Goal: Task Accomplishment & Management: Complete application form

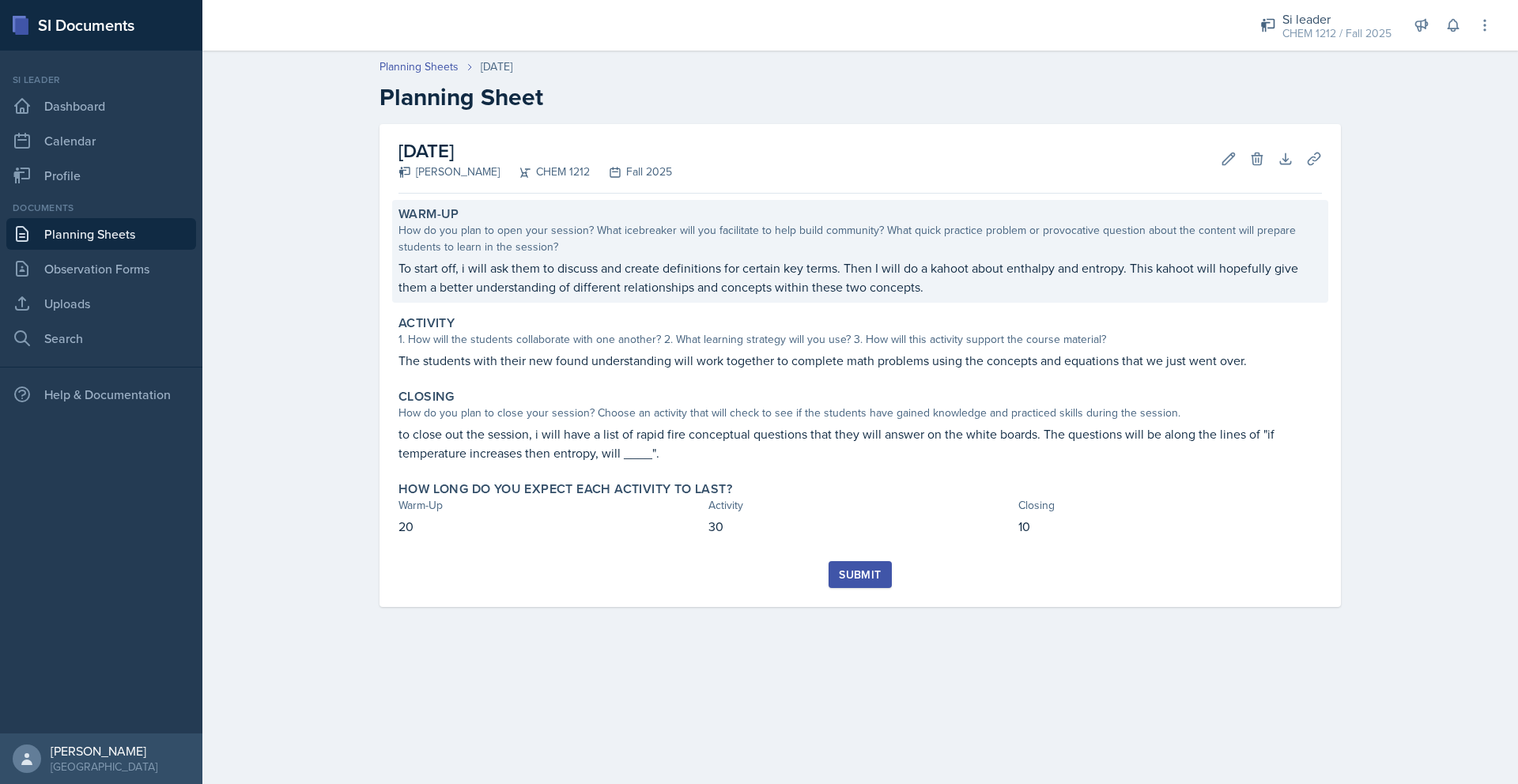
click at [649, 278] on p "To start off, i will ask them to discuss and create definitions for certain key…" at bounding box center [860, 277] width 923 height 38
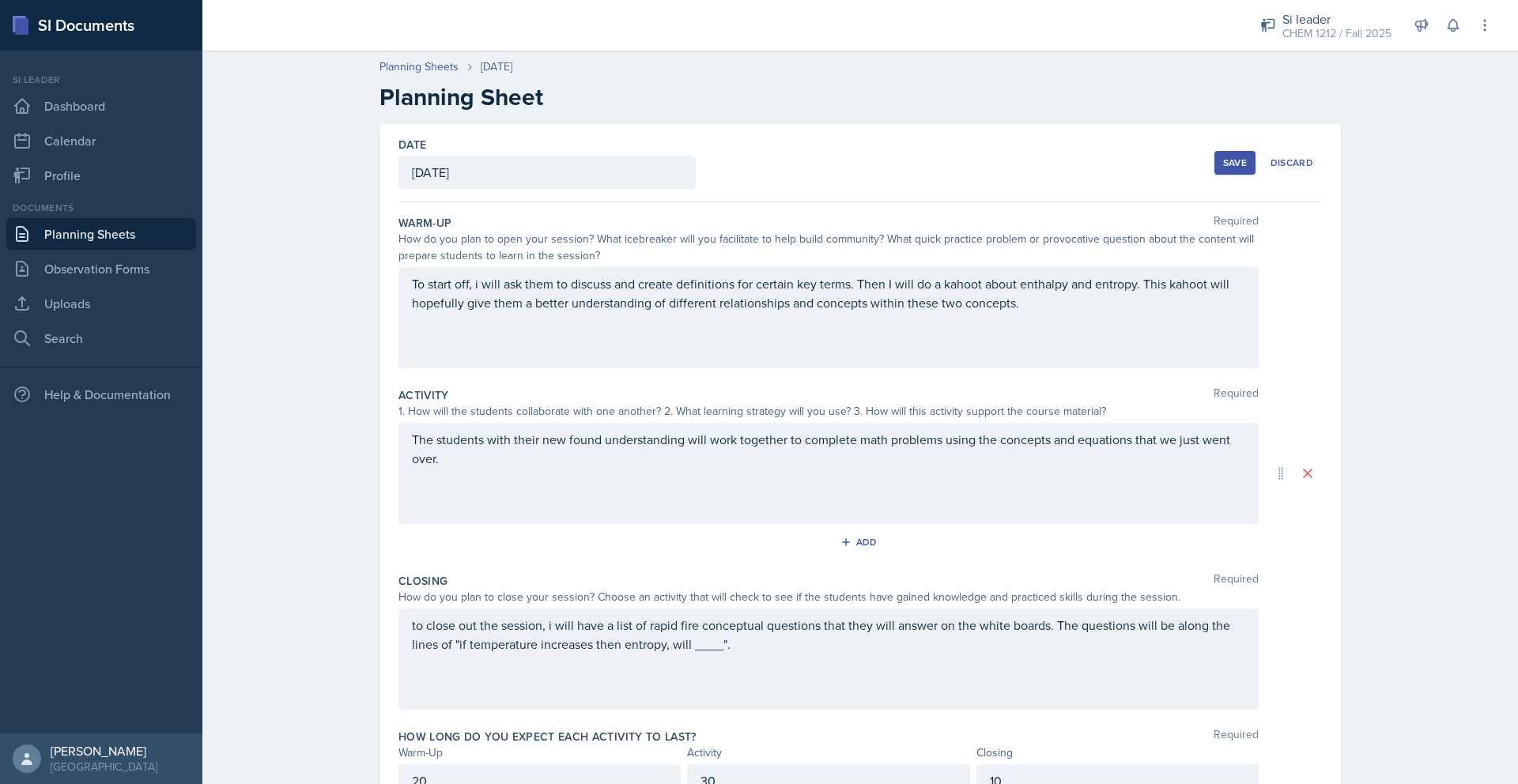
click at [986, 377] on div "Warm-Up Required How do you plan to open your session? What icebreaker will you…" at bounding box center [860, 295] width 923 height 172
click at [960, 355] on div "To start off, i will ask them to discuss and create definitions for certain key…" at bounding box center [829, 318] width 860 height 101
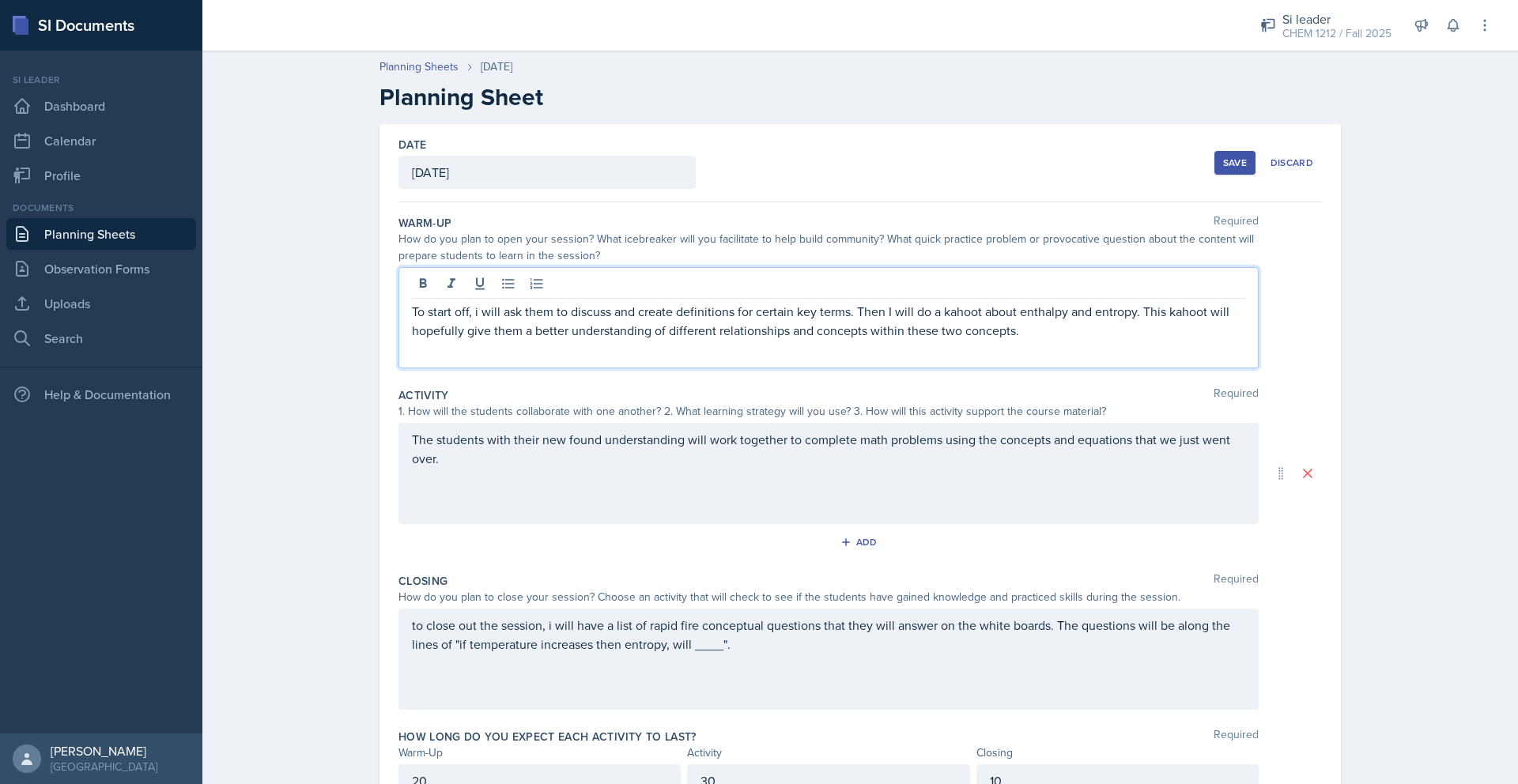
click at [1038, 350] on div "To start off, i will ask them to discuss and create definitions for certain key…" at bounding box center [829, 318] width 860 height 101
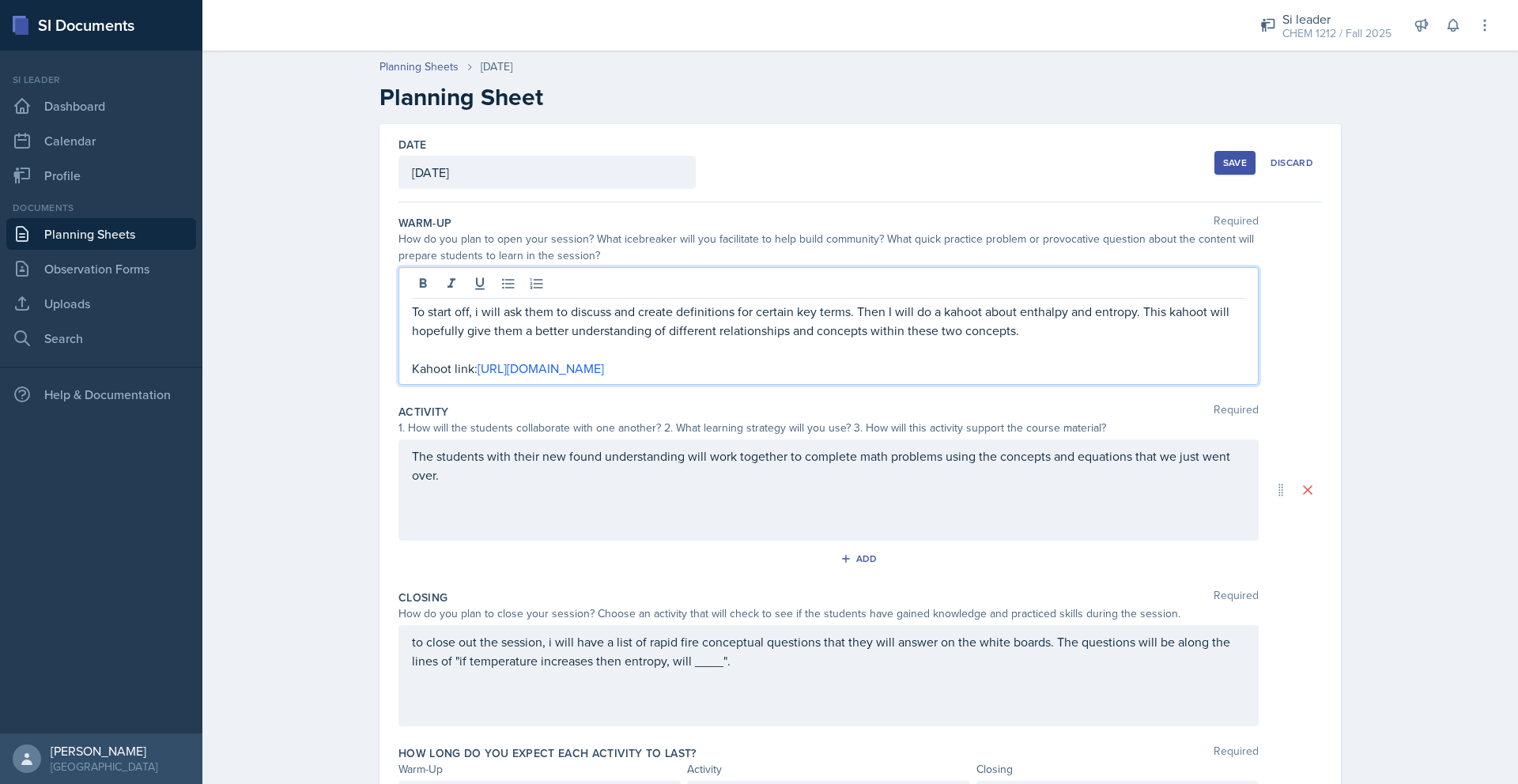
click at [564, 502] on div "The students with their new found understanding will work together to complete …" at bounding box center [829, 490] width 860 height 101
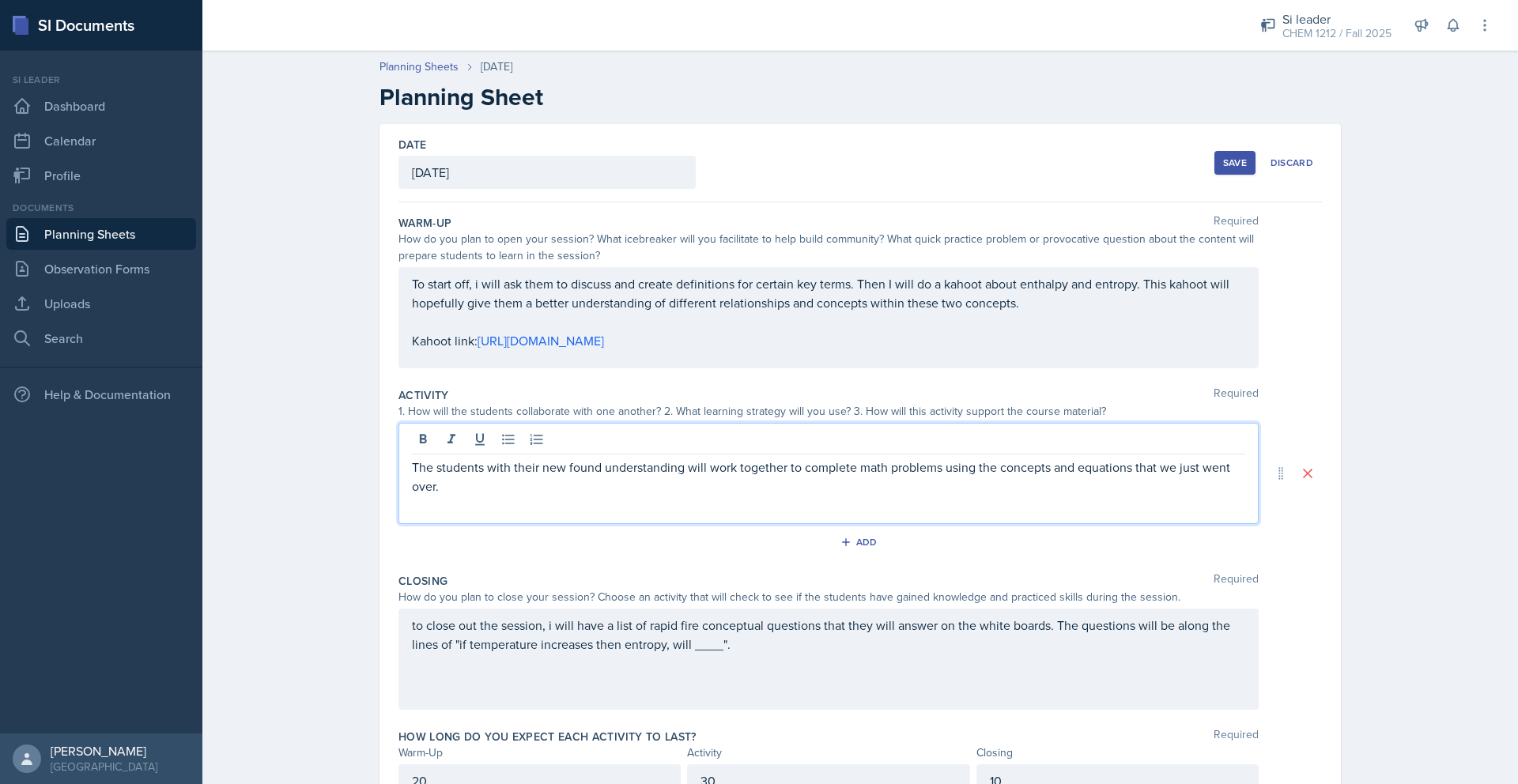
click at [584, 492] on p "The students with their new found understanding will work together to complete …" at bounding box center [829, 476] width 833 height 38
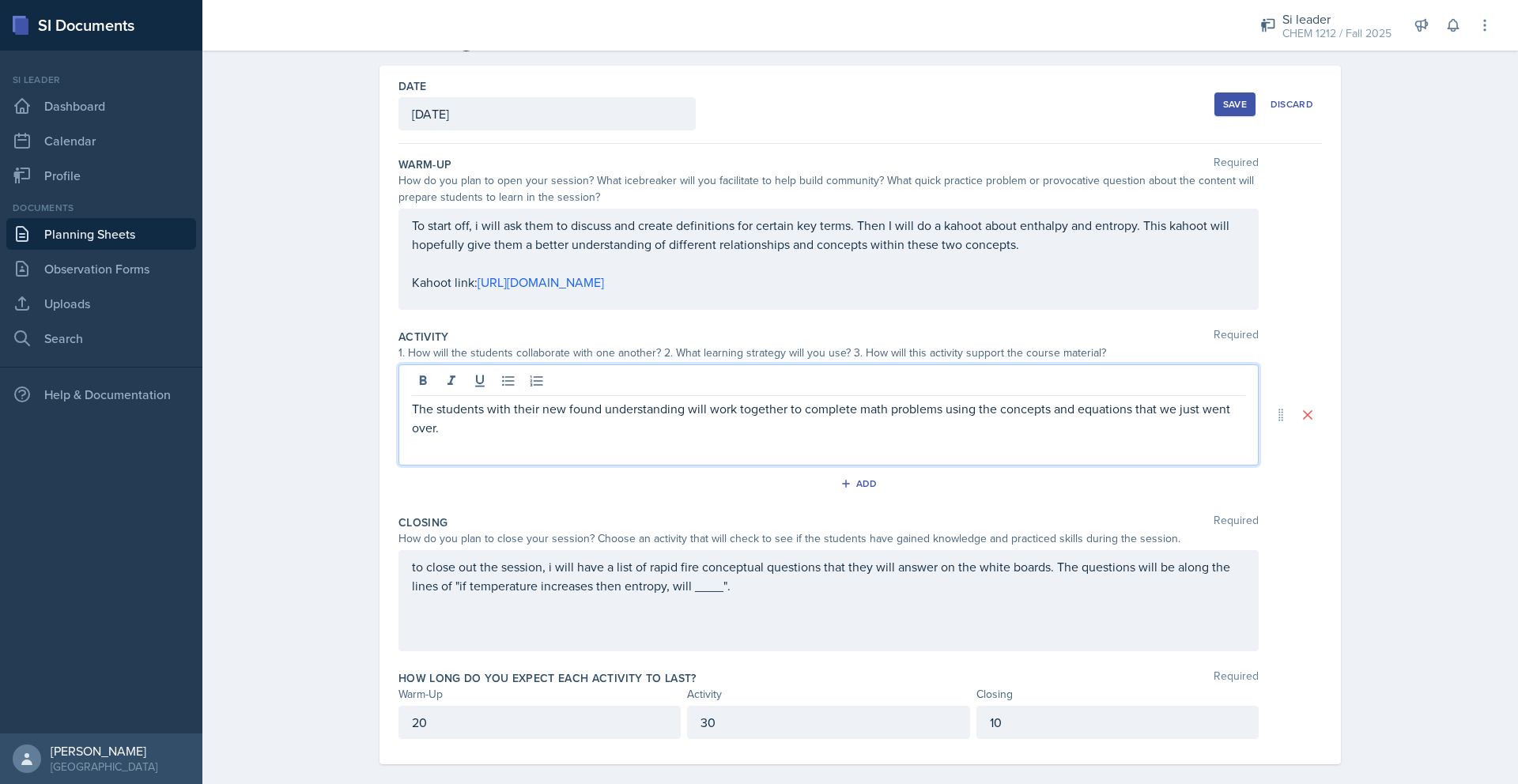
click at [1236, 114] on button "Save" at bounding box center [1235, 104] width 41 height 24
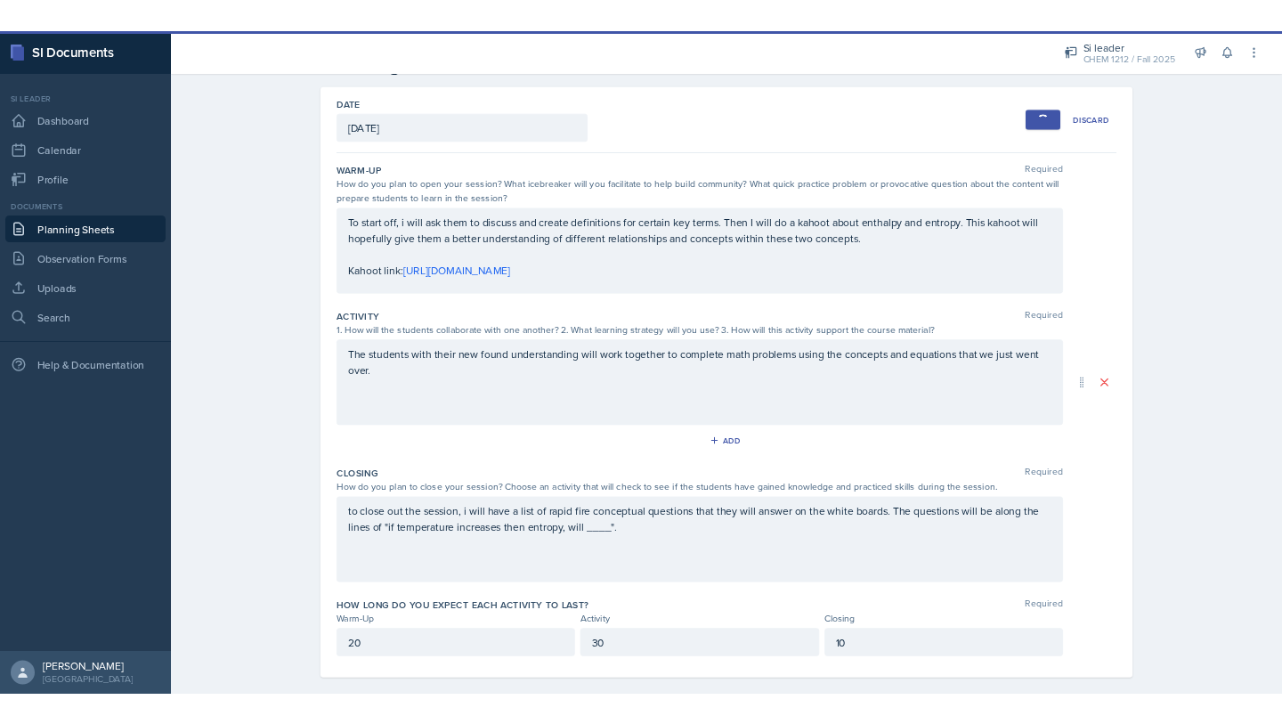
scroll to position [0, 0]
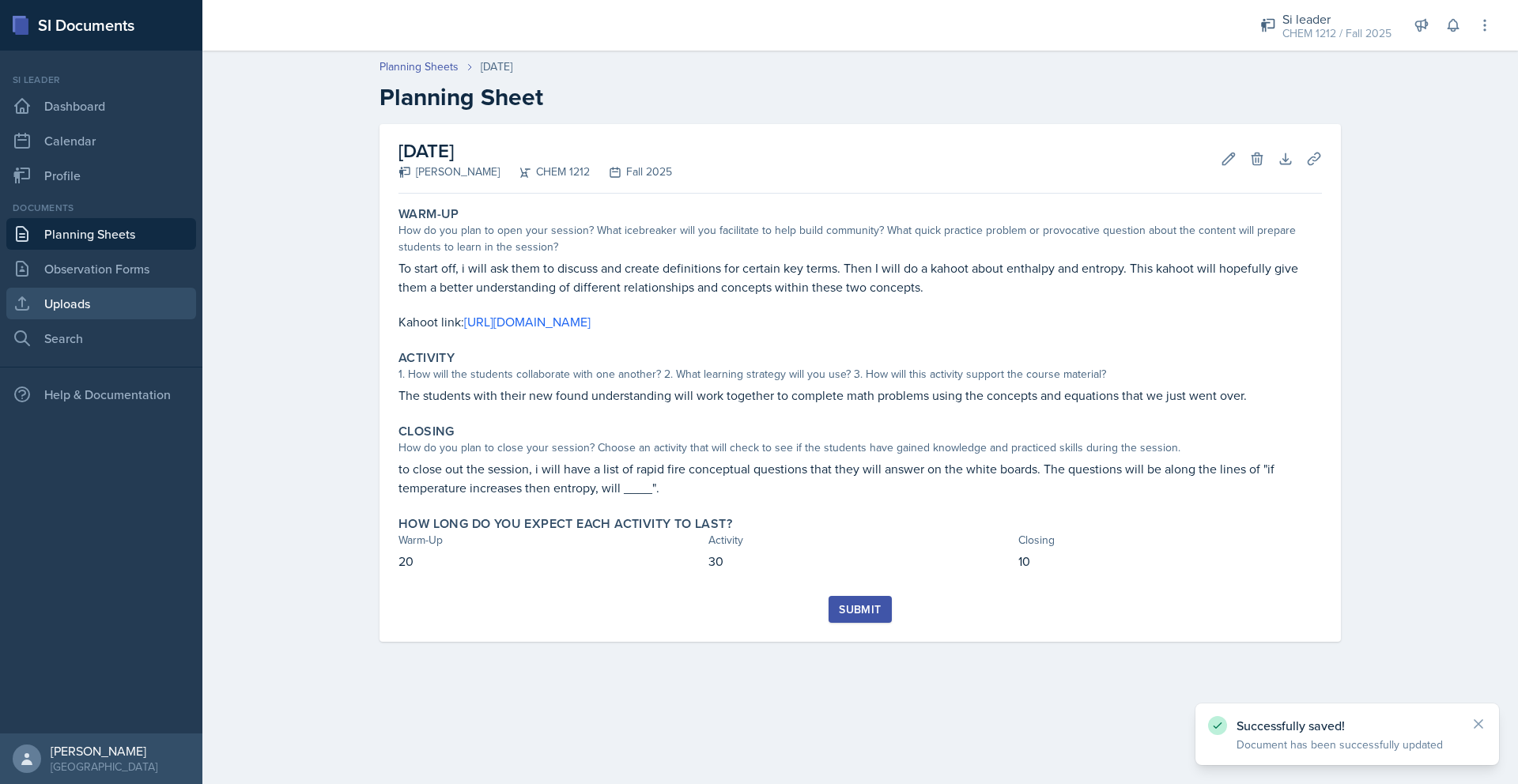
click at [107, 306] on link "Uploads" at bounding box center [101, 304] width 190 height 32
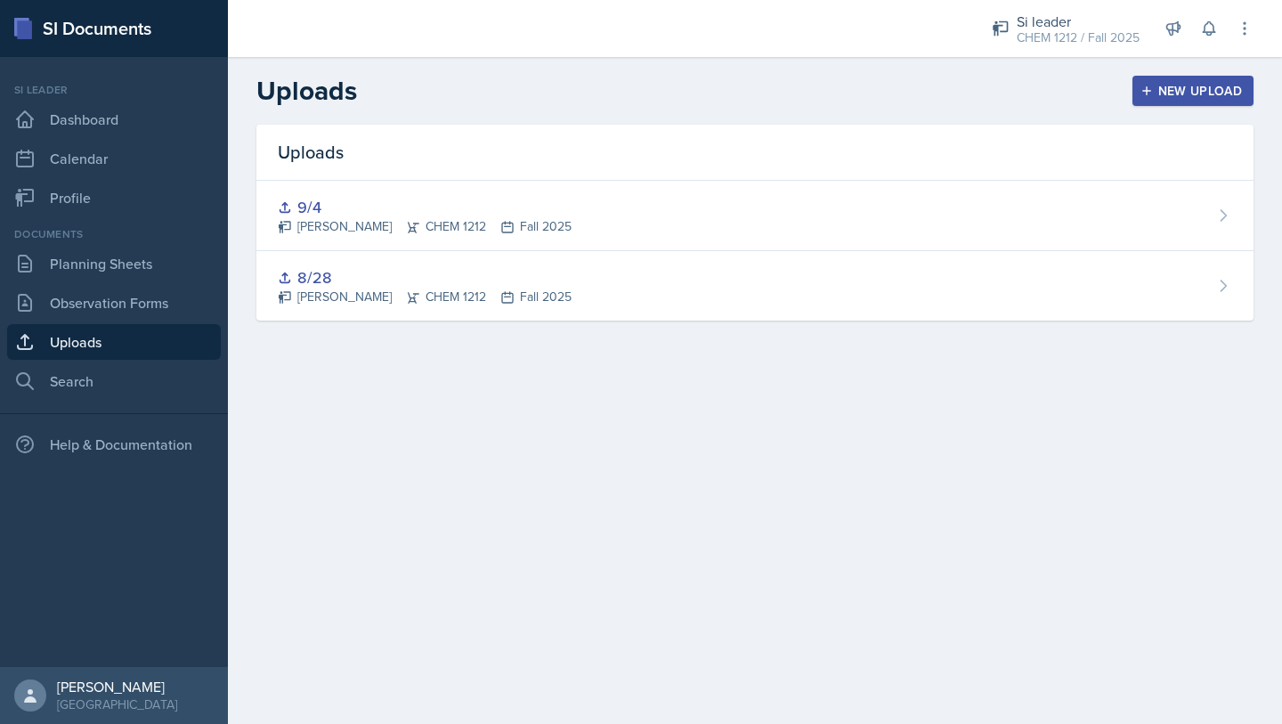
click at [1200, 76] on button "New Upload" at bounding box center [1193, 91] width 122 height 30
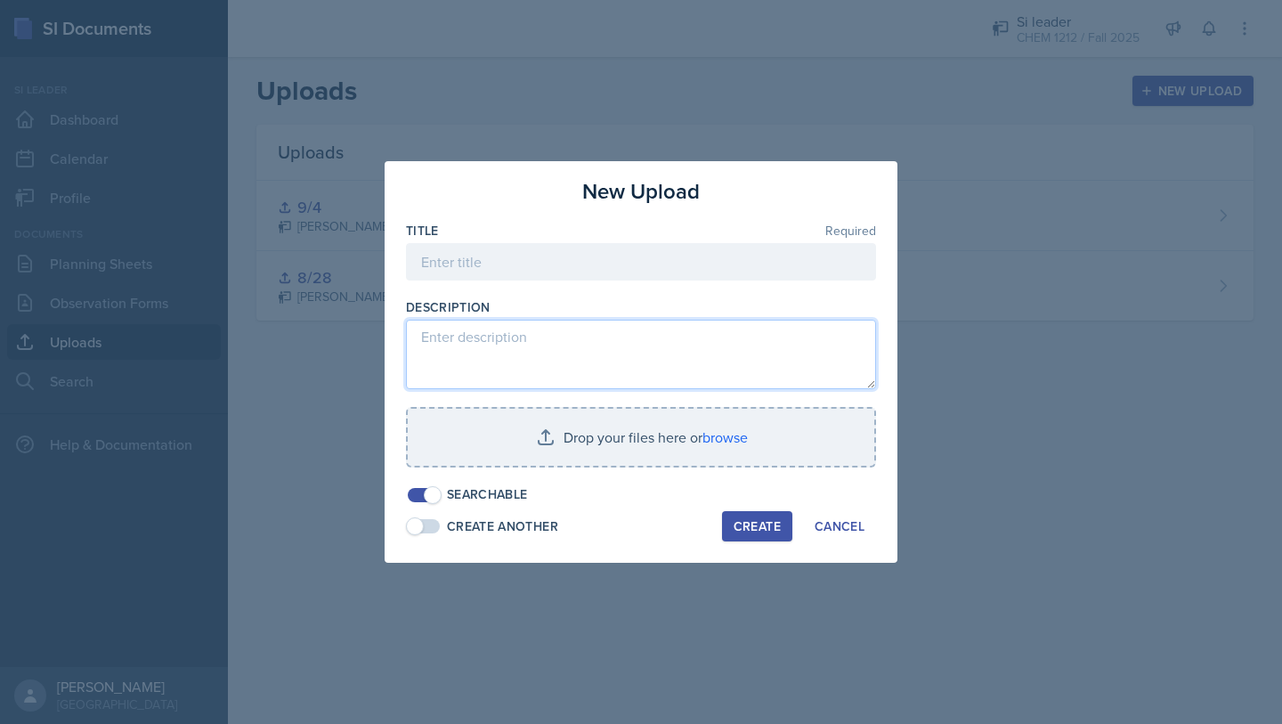
click at [644, 355] on textarea at bounding box center [641, 354] width 470 height 69
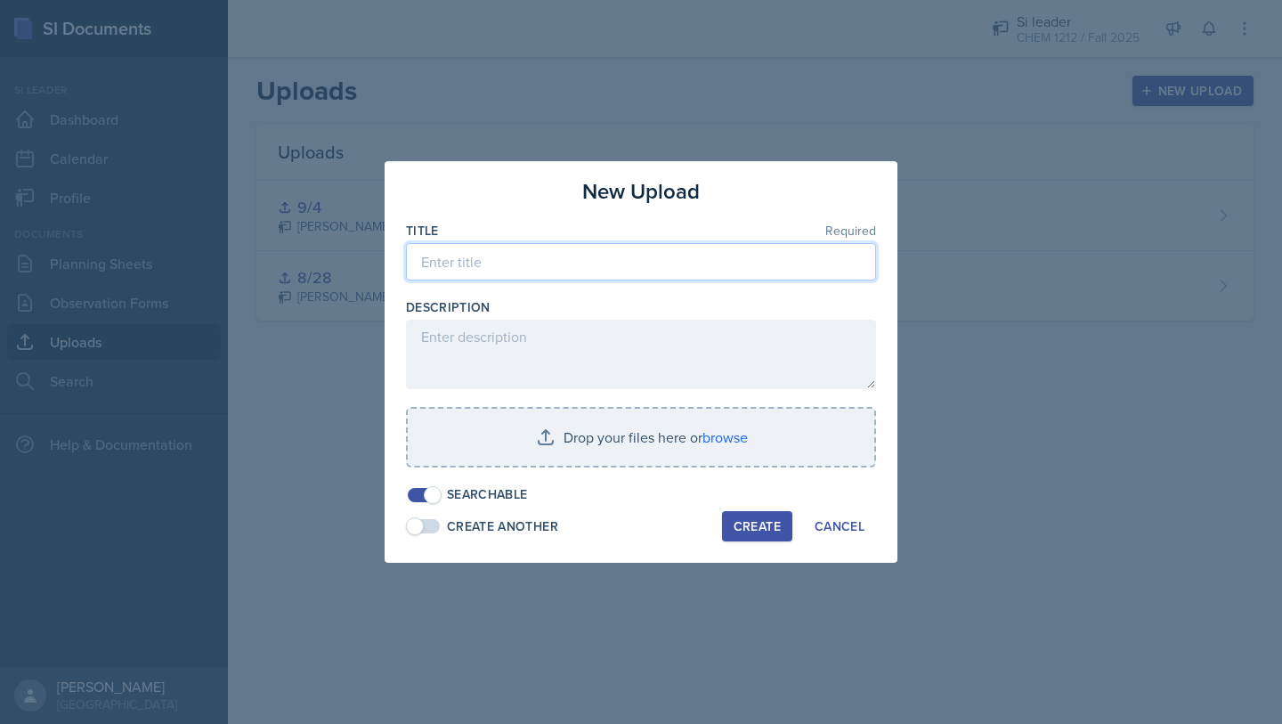
click at [589, 279] on input at bounding box center [641, 261] width 470 height 37
type input "9/8"
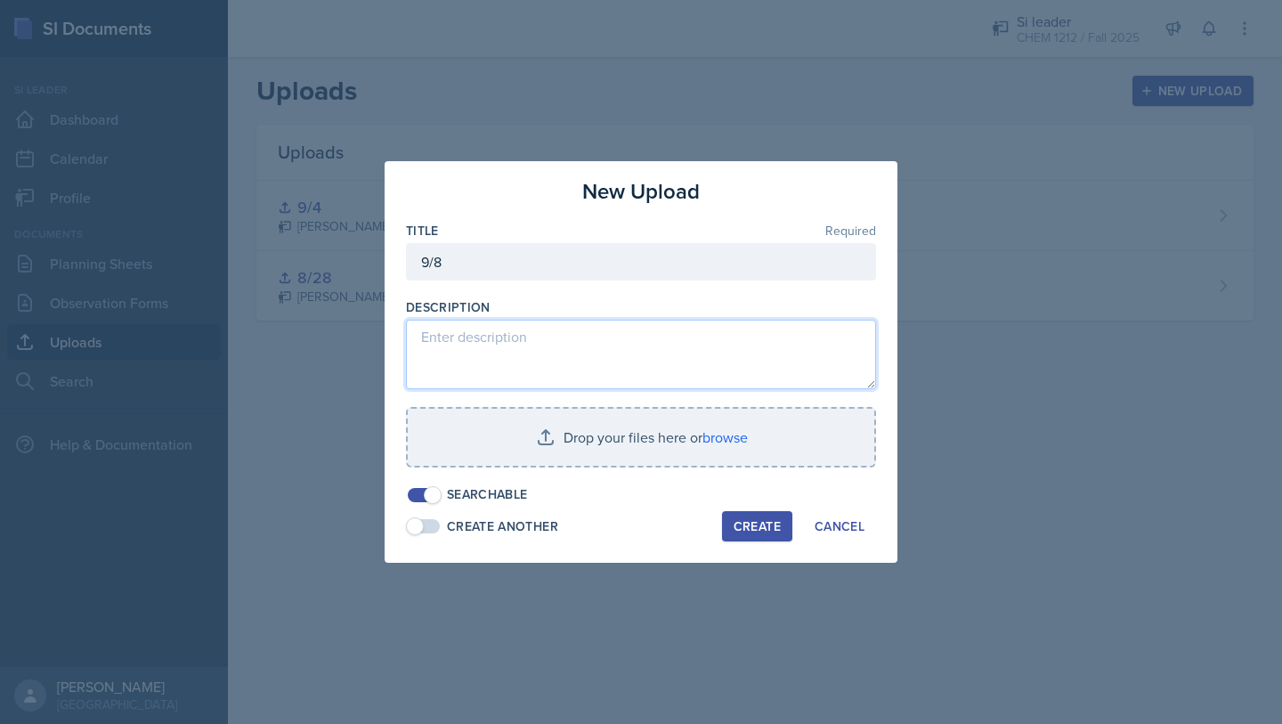
click at [540, 334] on textarea at bounding box center [641, 354] width 470 height 69
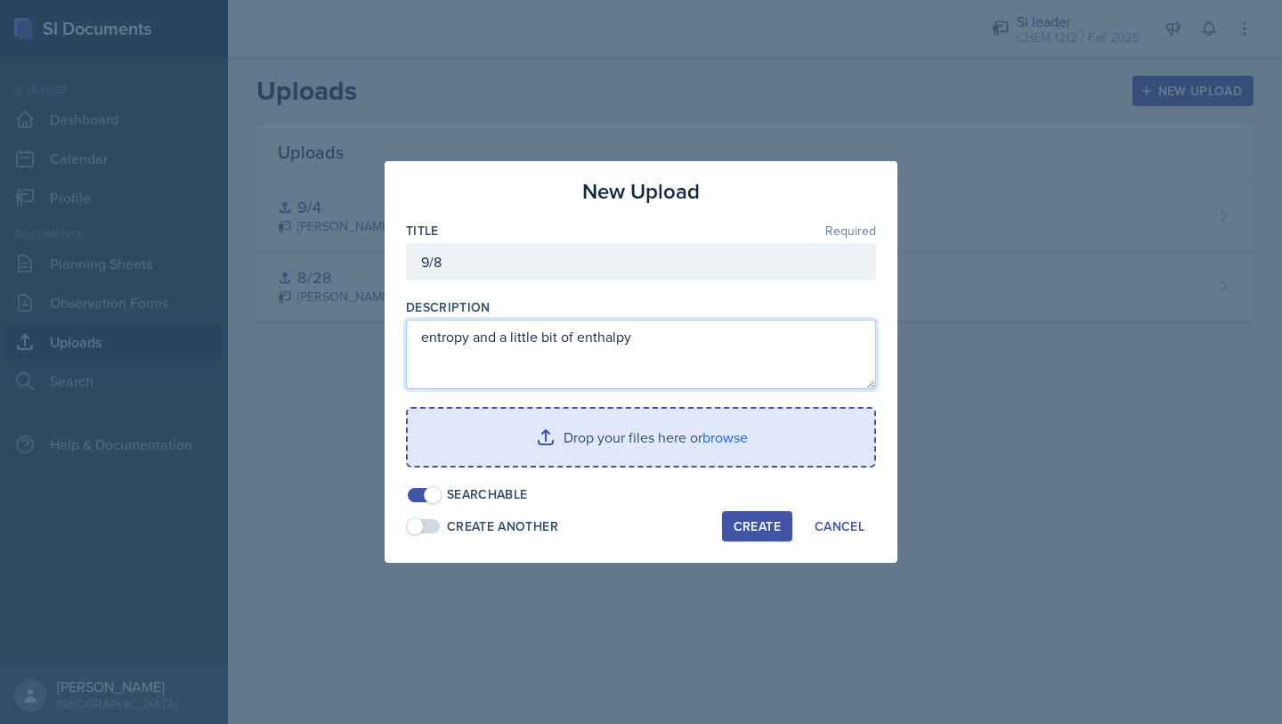
type textarea "entropy and a little bit of enthalpy"
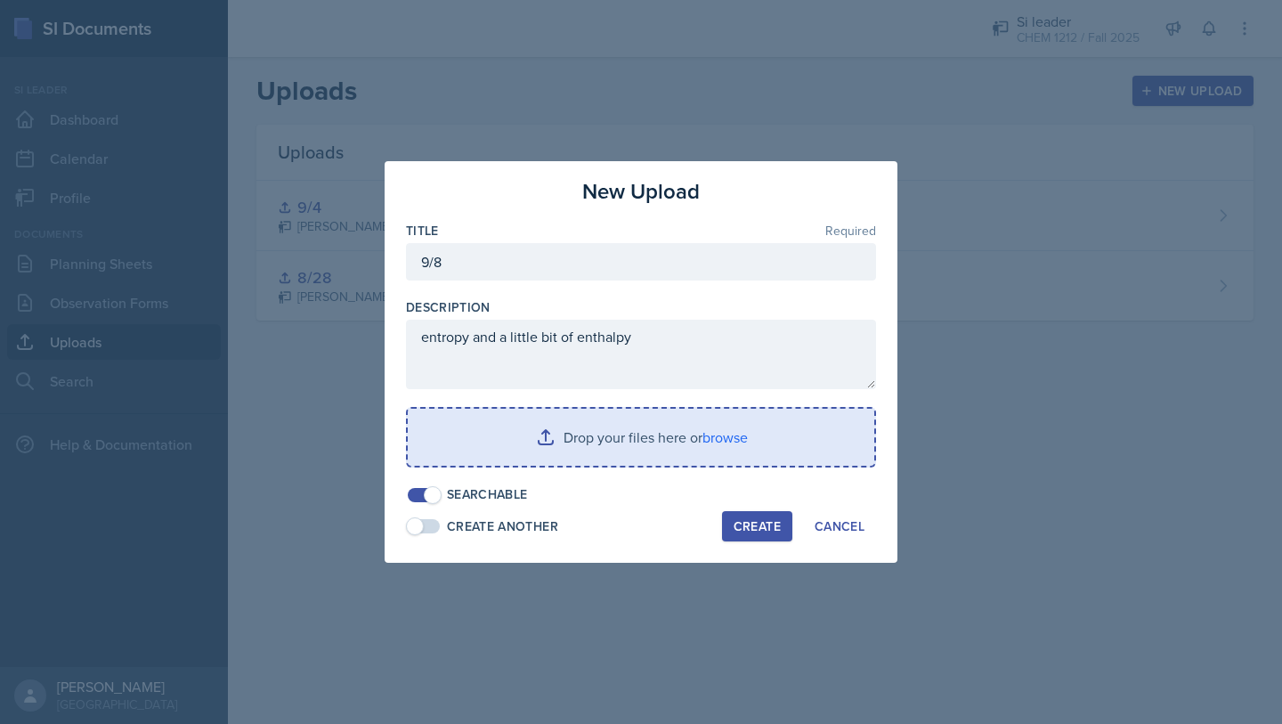
click at [740, 441] on input "file" at bounding box center [641, 436] width 466 height 57
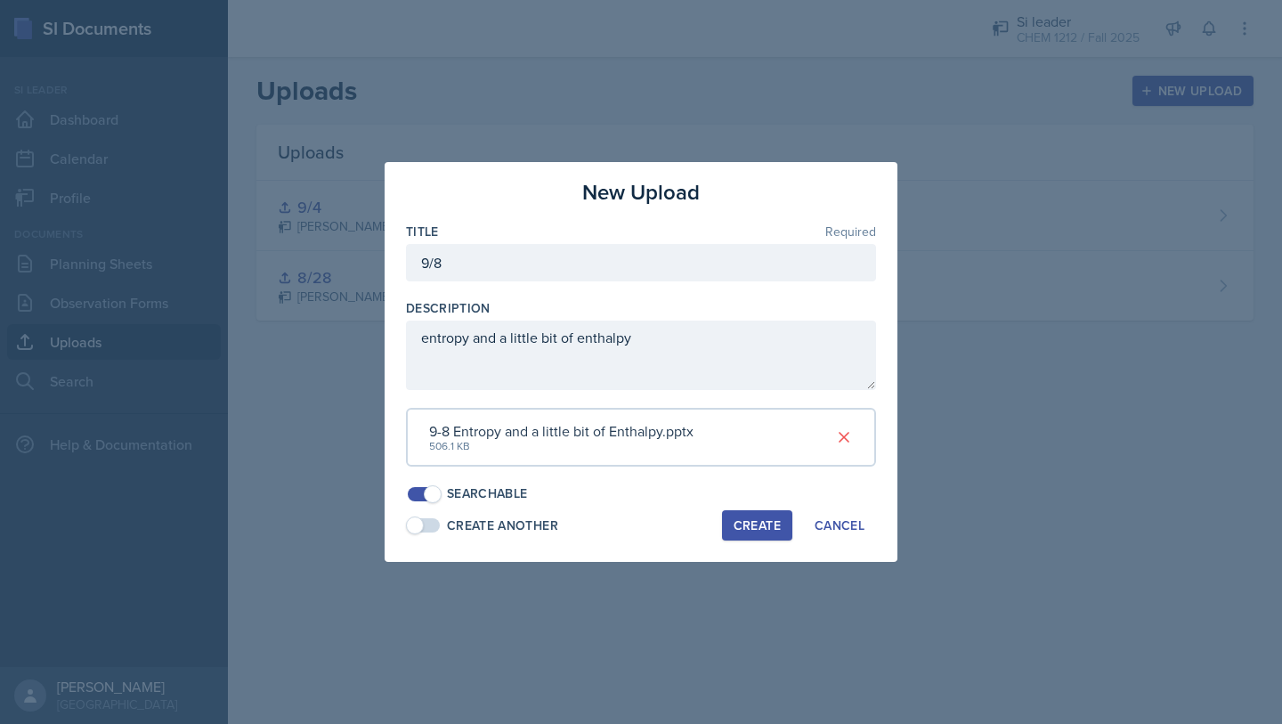
click at [744, 510] on button "Create" at bounding box center [757, 525] width 70 height 30
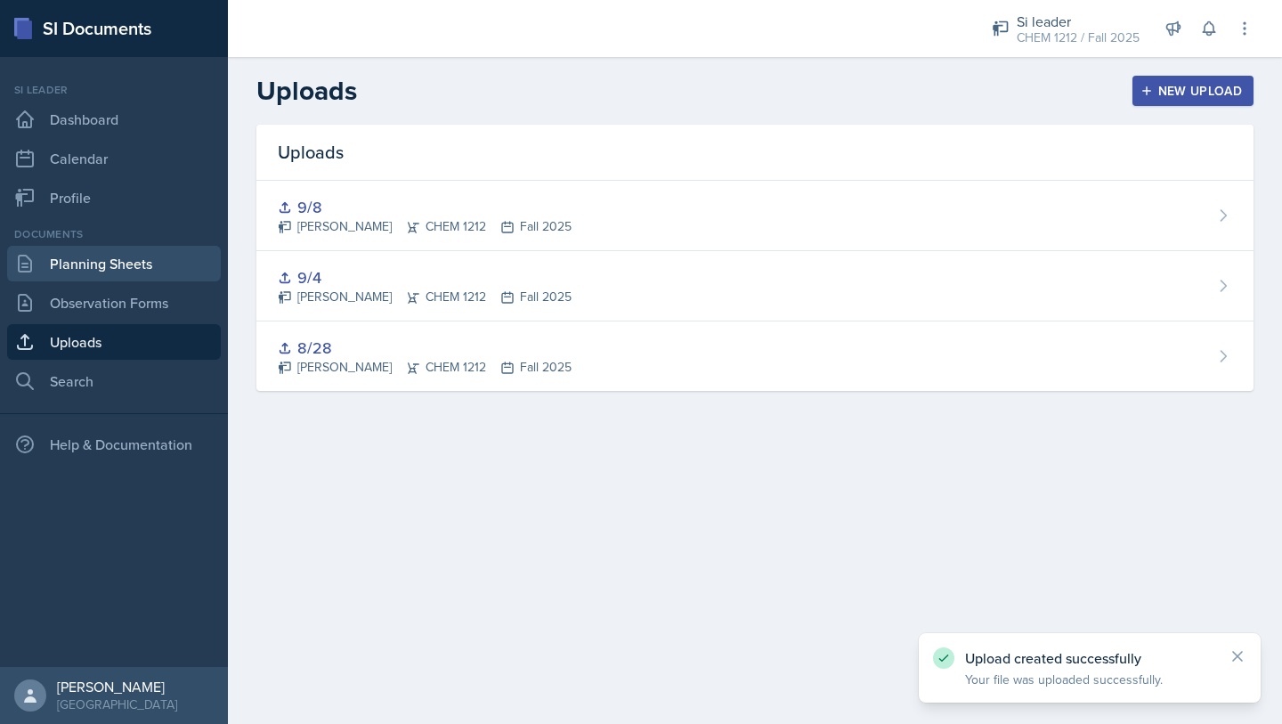
click at [100, 267] on link "Planning Sheets" at bounding box center [114, 264] width 214 height 36
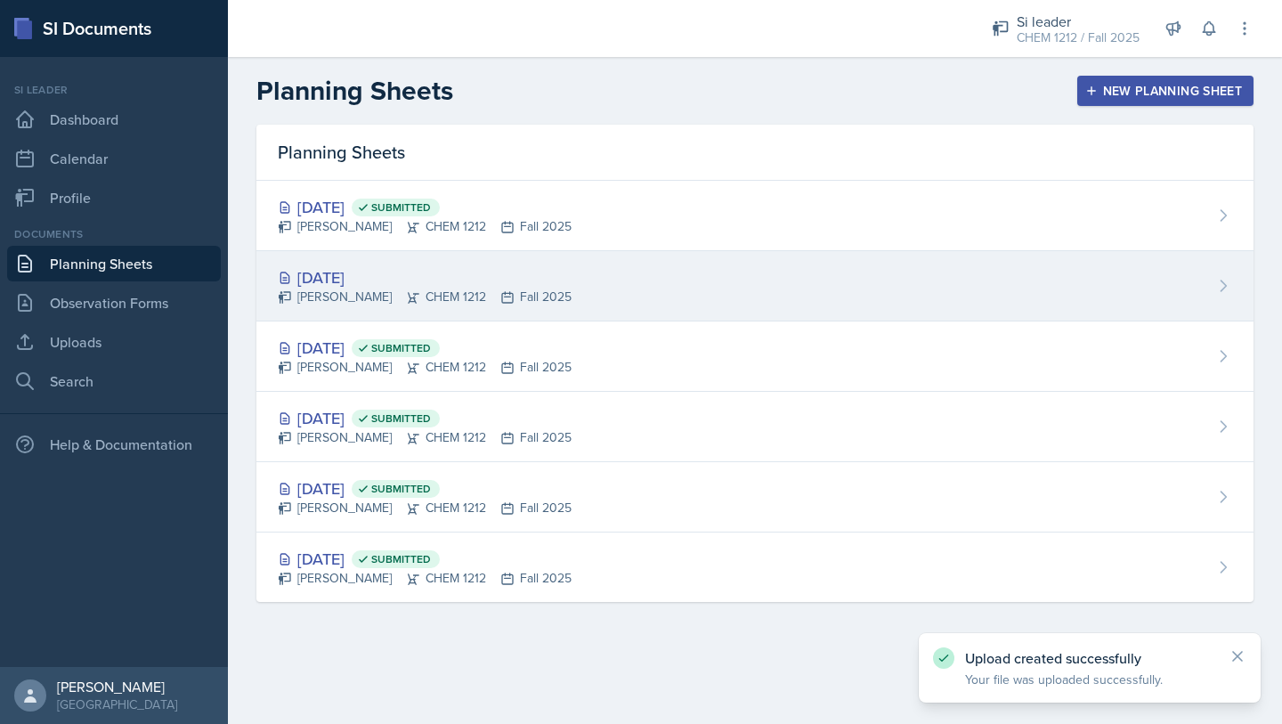
click at [514, 278] on div "[DATE]" at bounding box center [425, 277] width 294 height 24
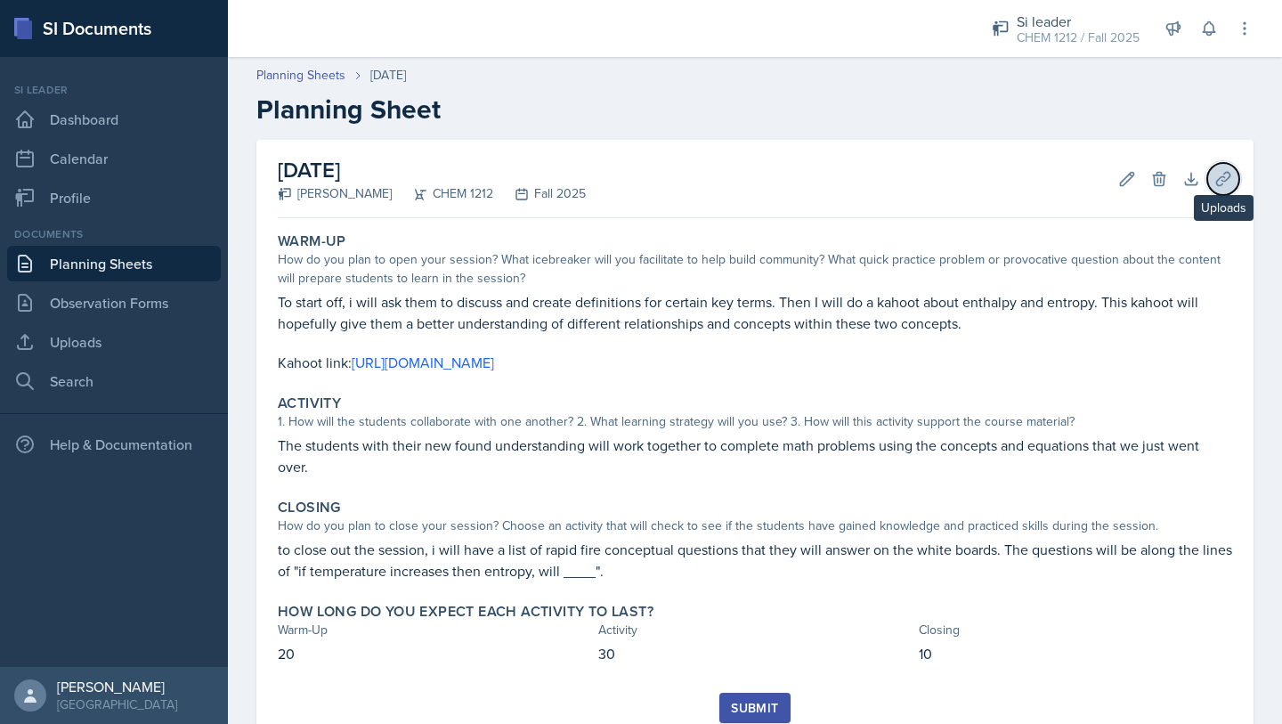
click at [1214, 177] on icon at bounding box center [1223, 179] width 18 height 18
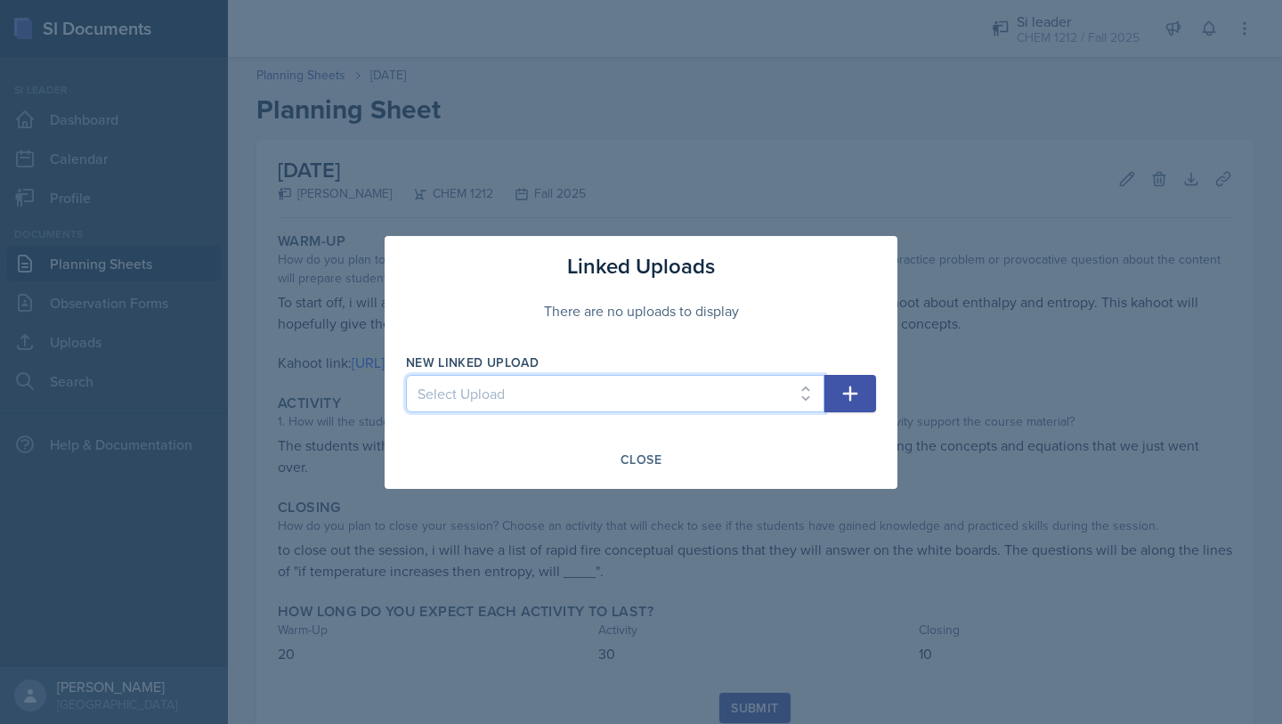
click at [692, 376] on select "Select Upload 8/28 9/4 9/8" at bounding box center [615, 393] width 418 height 37
select select "c02eaea9-eda5-4288-9456-ebaf8335b1bd"
click at [406, 375] on select "Select Upload 8/28 9/4 9/8" at bounding box center [615, 393] width 418 height 37
click at [842, 395] on icon "button" at bounding box center [849, 393] width 21 height 21
select select
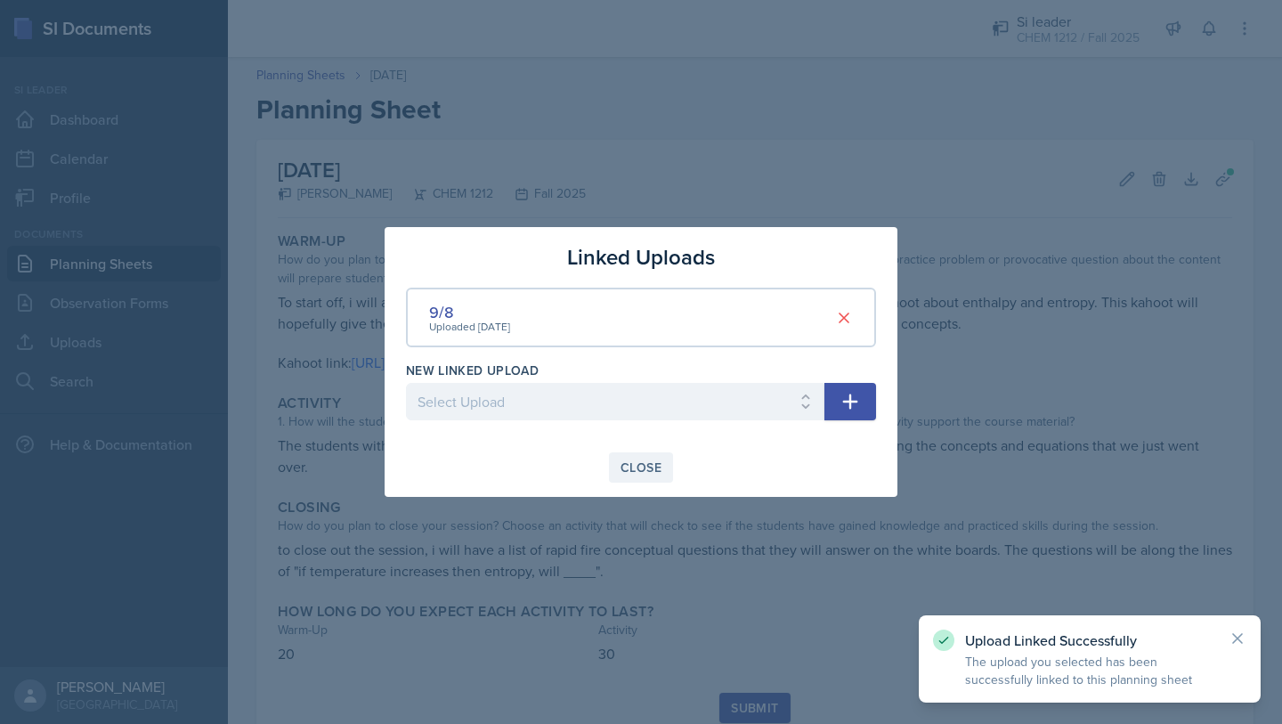
click at [657, 465] on div "Close" at bounding box center [640, 467] width 41 height 14
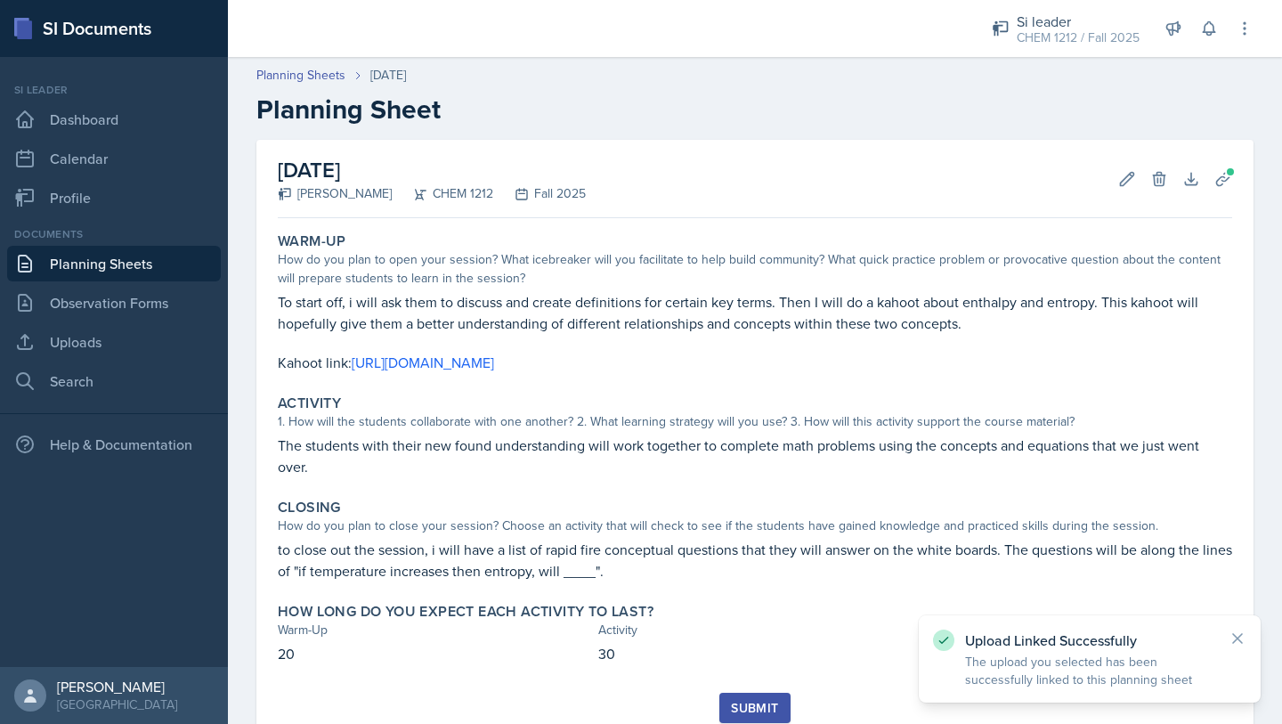
click at [746, 710] on div "Submit" at bounding box center [754, 707] width 47 height 14
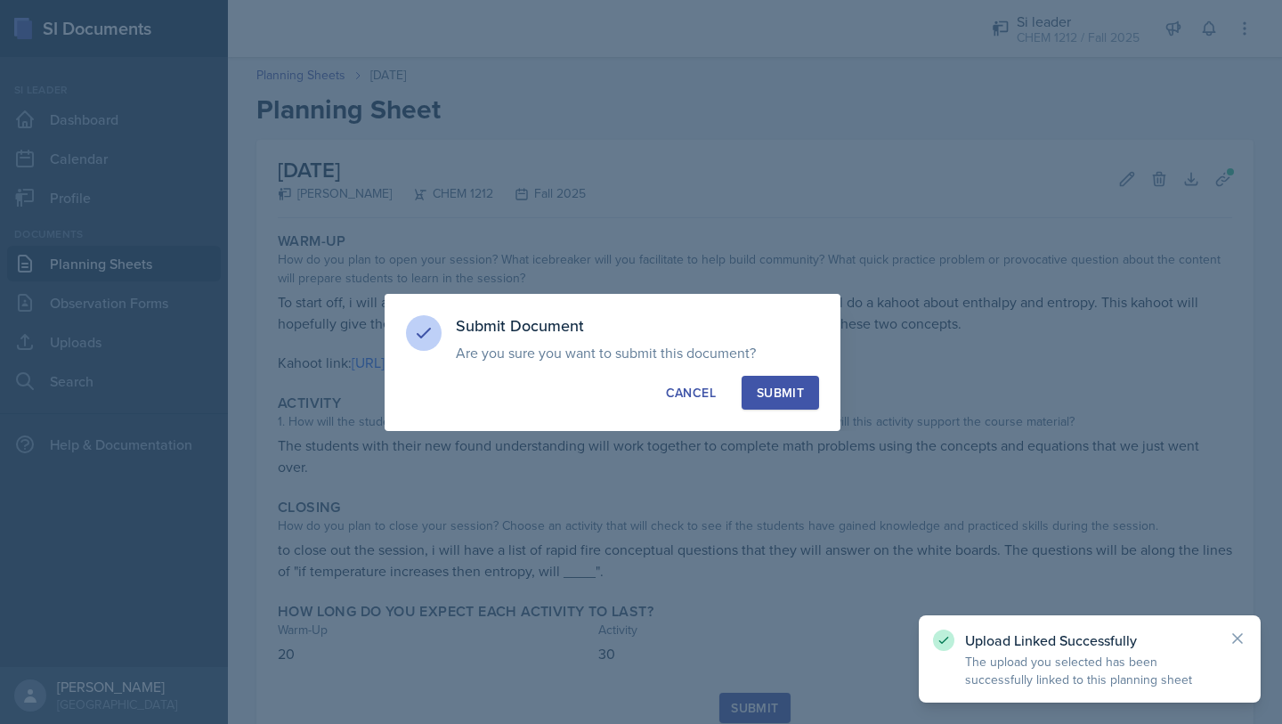
click at [789, 384] on div "Submit" at bounding box center [779, 393] width 47 height 18
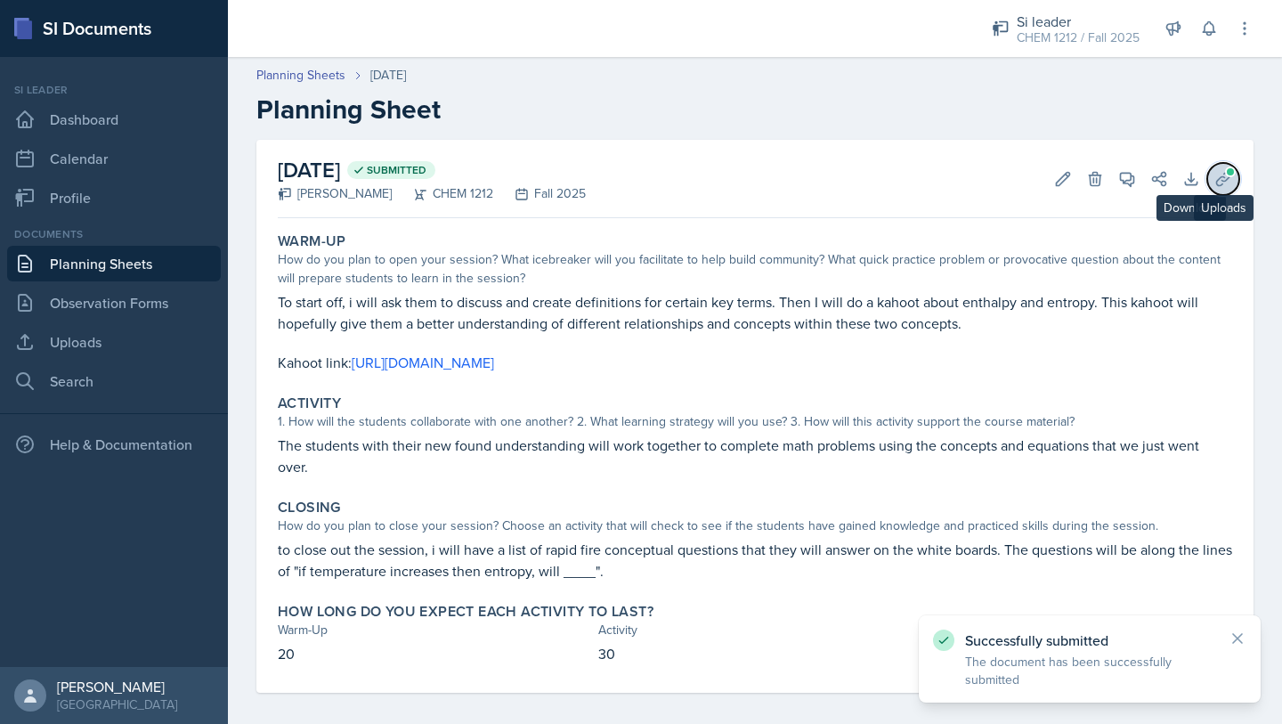
click at [1214, 174] on icon at bounding box center [1223, 179] width 18 height 18
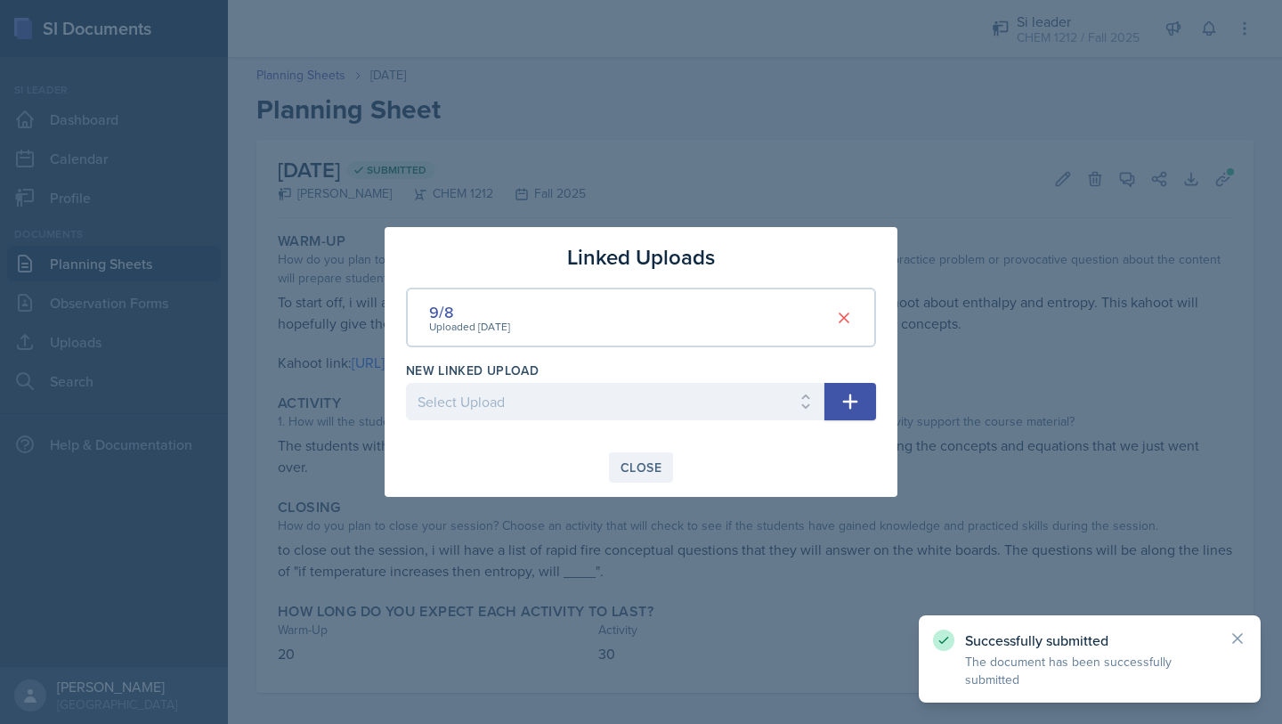
click at [611, 473] on button "Close" at bounding box center [641, 467] width 64 height 30
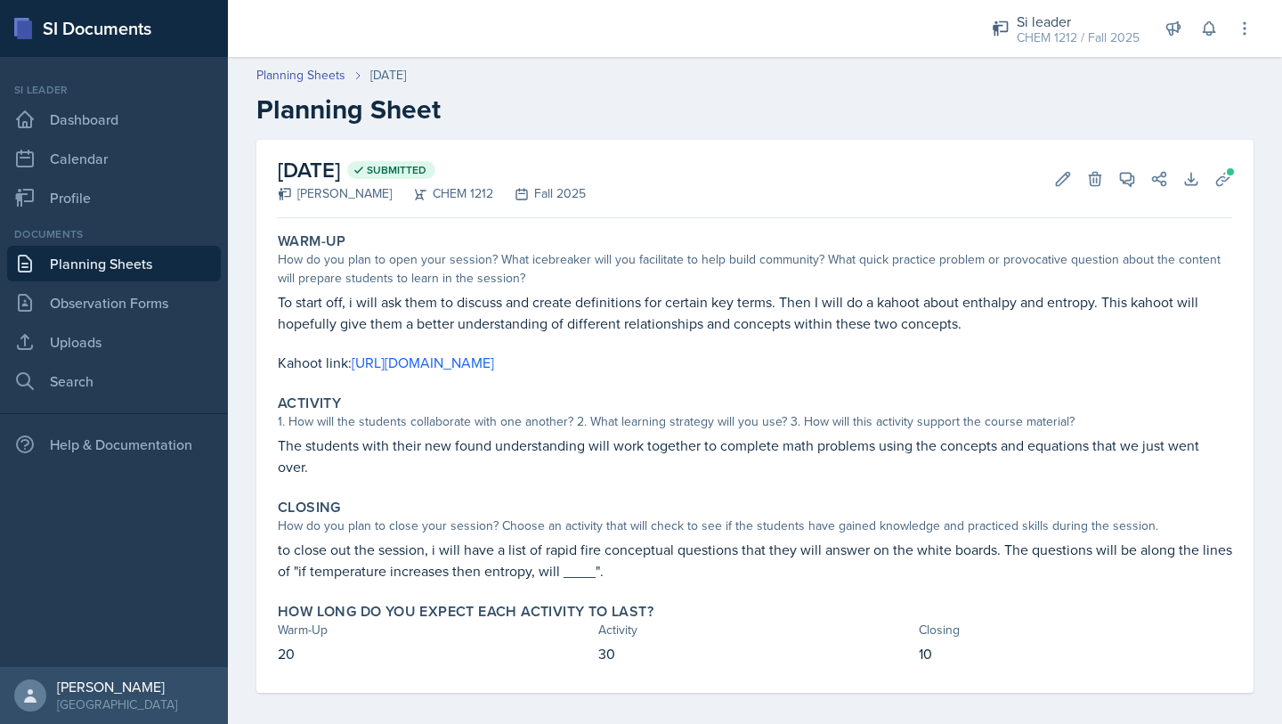
click at [138, 263] on link "Planning Sheets" at bounding box center [114, 264] width 214 height 36
